Goal: Check status: Check status

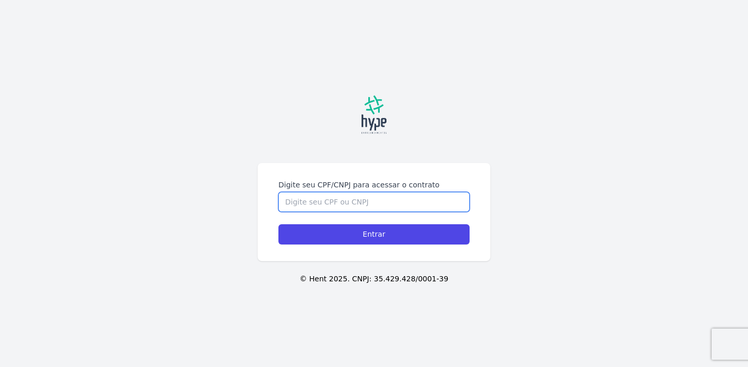
click at [356, 198] on input "Digite seu CPF/CNPJ para acessar o contrato" at bounding box center [373, 202] width 191 height 20
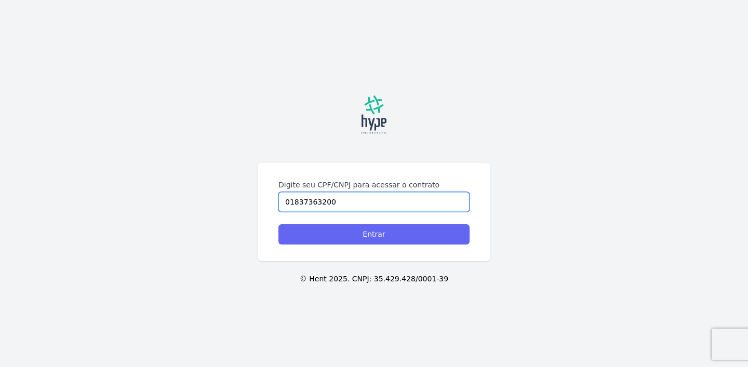
type input "01837363200"
click at [392, 235] on input "Entrar" at bounding box center [373, 234] width 191 height 20
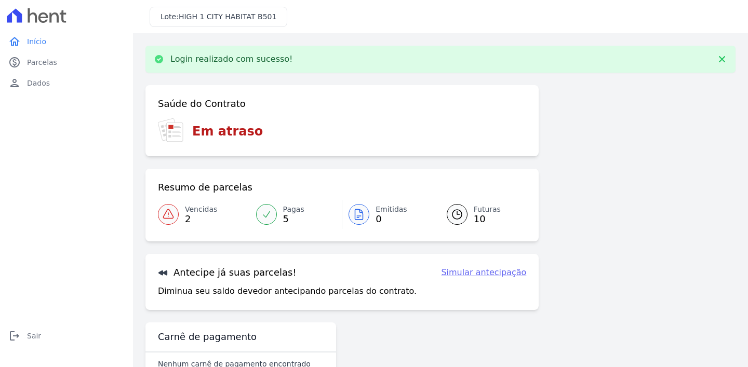
click at [481, 215] on span "10" at bounding box center [487, 219] width 27 height 8
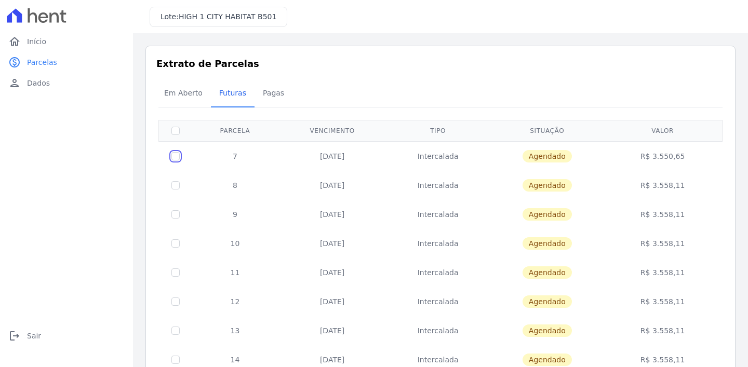
click at [172, 156] on input "checkbox" at bounding box center [175, 156] width 8 height 8
checkbox input "true"
click at [660, 152] on td "R$ 3.550,65" at bounding box center [662, 156] width 115 height 30
click at [692, 86] on div "Em Aberto Futuras [GEOGRAPHIC_DATA]" at bounding box center [440, 93] width 569 height 25
